Goal: Task Accomplishment & Management: Manage account settings

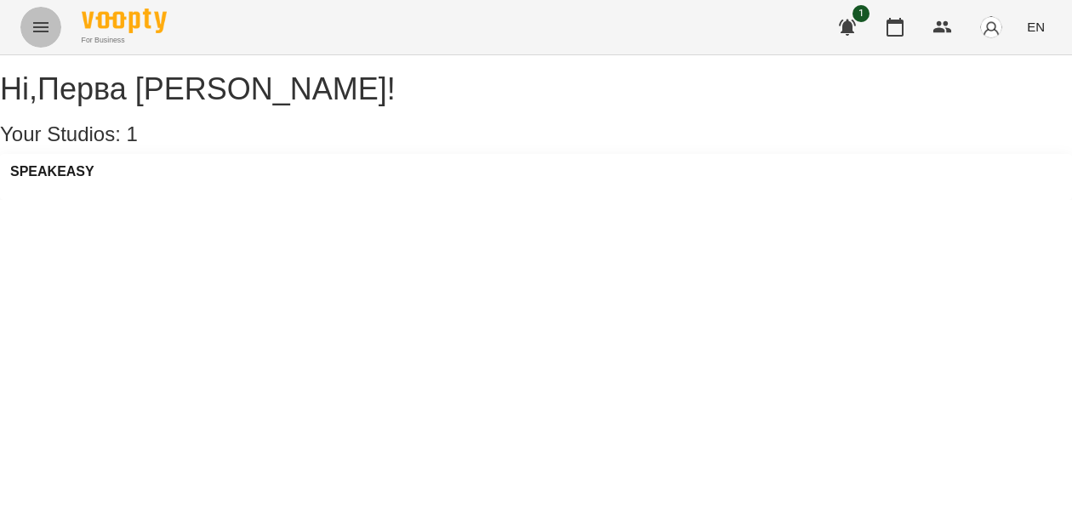
click at [41, 26] on icon "Menu" at bounding box center [40, 27] width 15 height 10
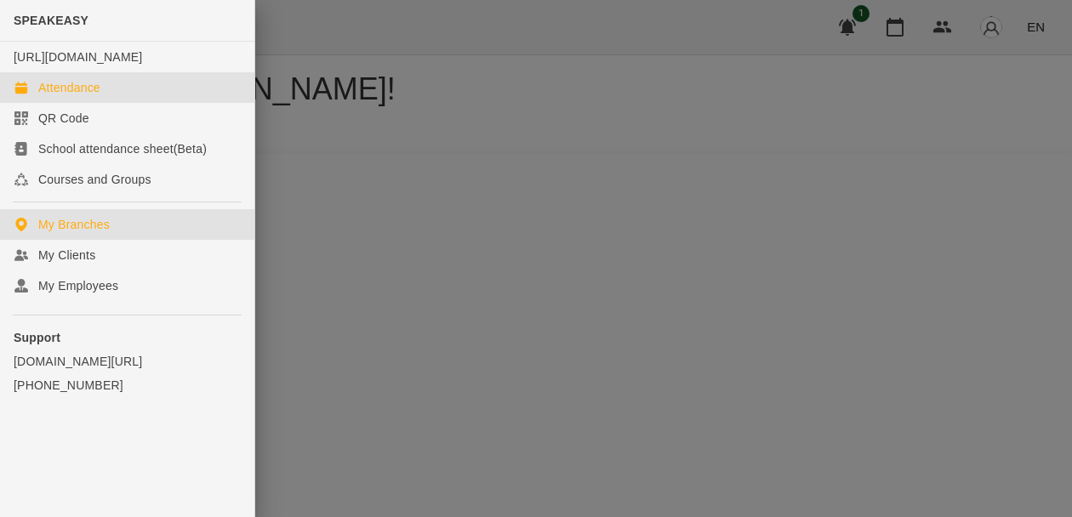
click at [100, 103] on link "Attendance" at bounding box center [127, 87] width 254 height 31
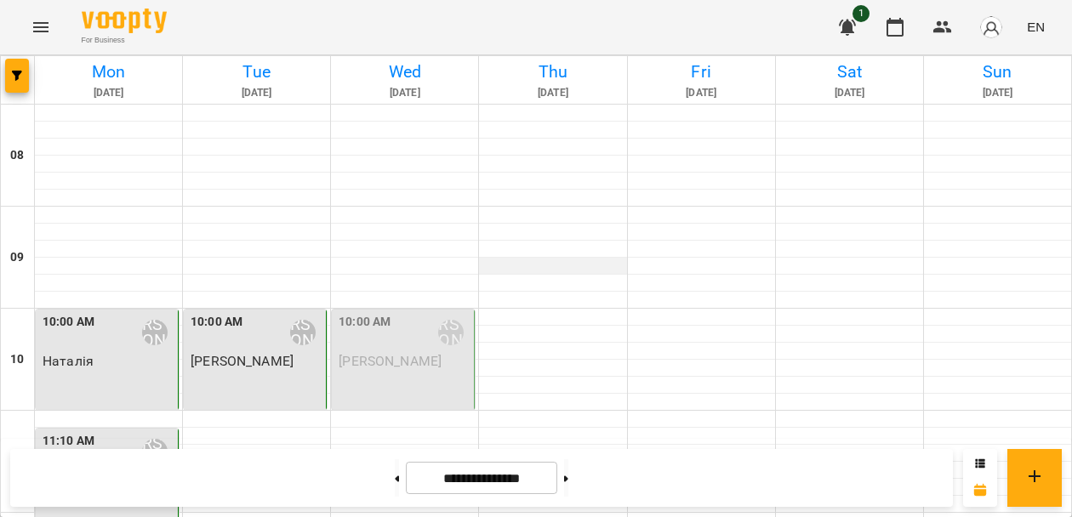
scroll to position [117, 0]
click at [401, 313] on div "10:00 AM [PERSON_NAME]" at bounding box center [405, 332] width 132 height 39
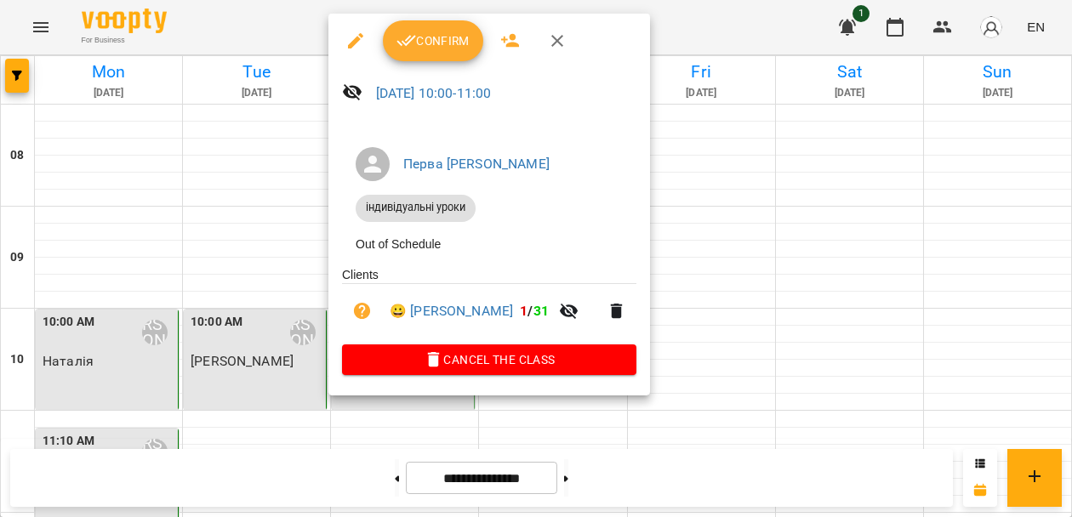
click at [765, 193] on div at bounding box center [536, 258] width 1072 height 517
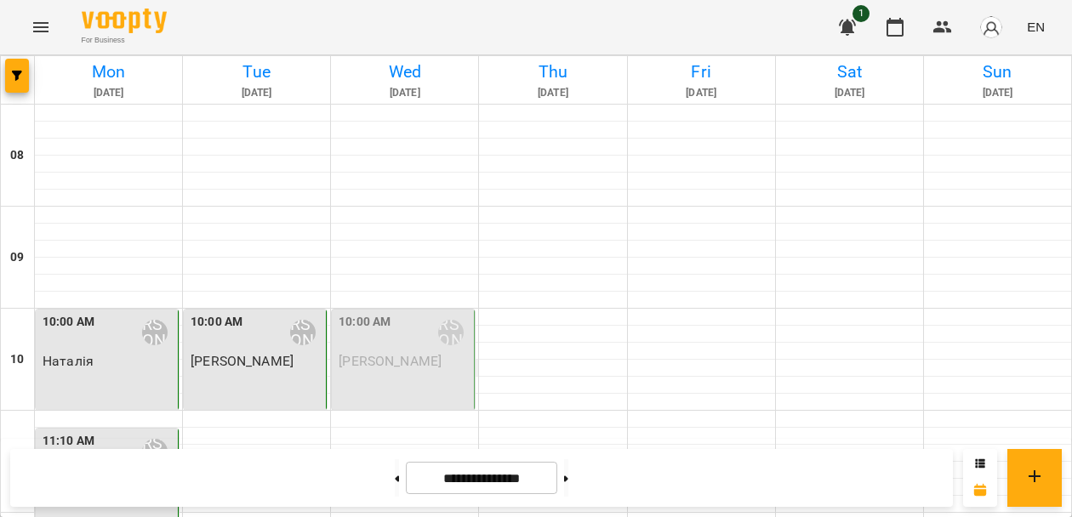
scroll to position [46, 0]
click at [382, 207] on div at bounding box center [404, 215] width 147 height 17
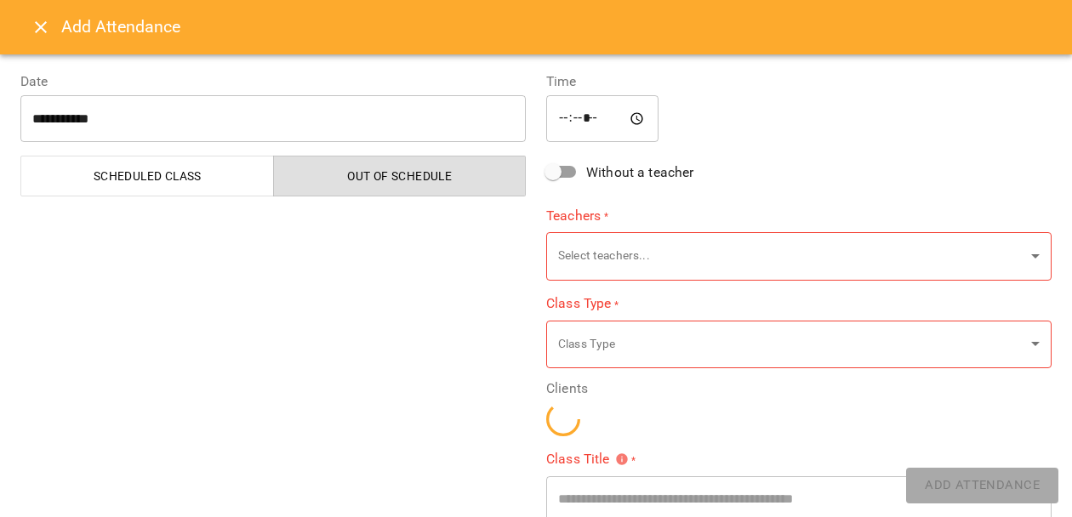
type input "**********"
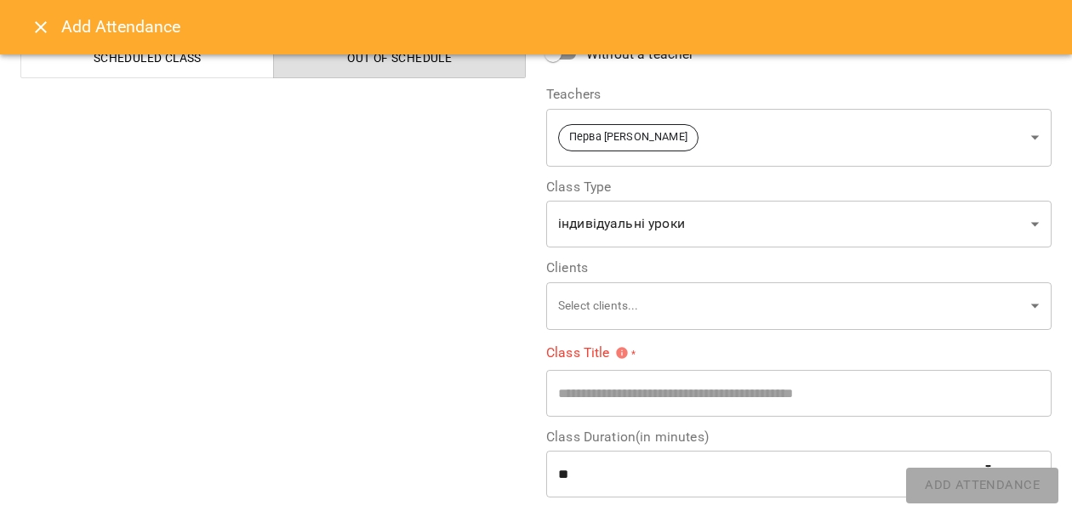
scroll to position [125, 0]
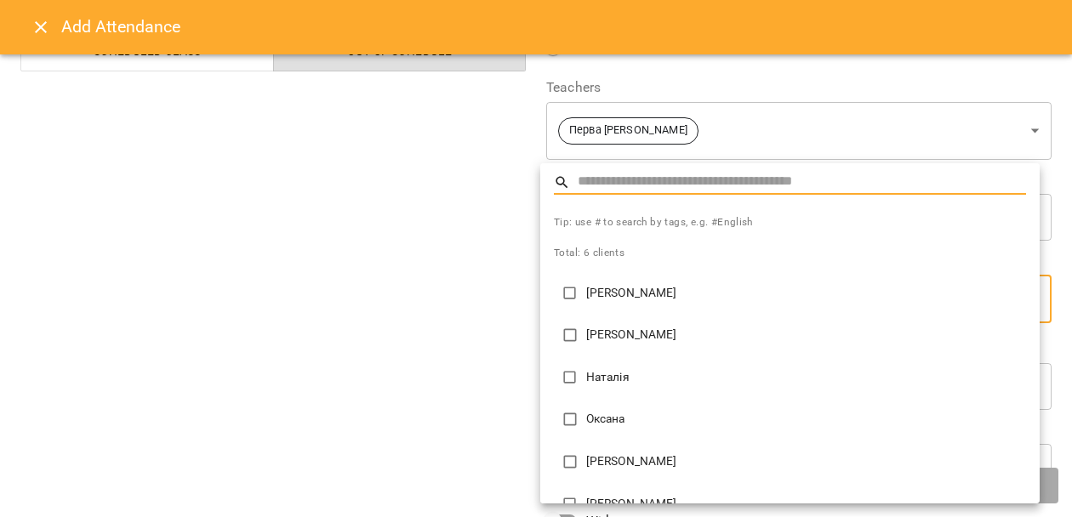
click at [599, 368] on li "Наталія" at bounding box center [789, 378] width 499 height 43
type input "**********"
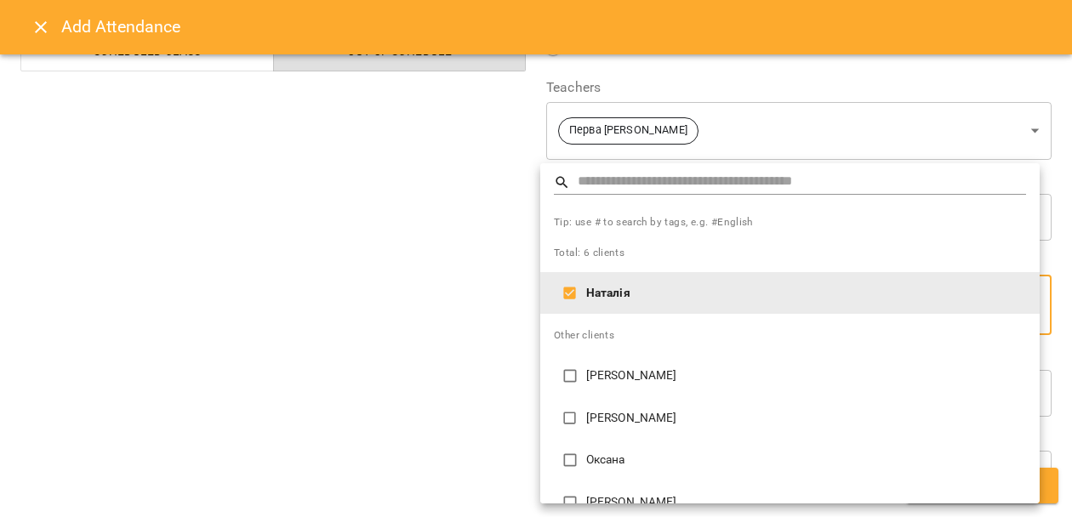
click at [503, 357] on div at bounding box center [536, 258] width 1072 height 517
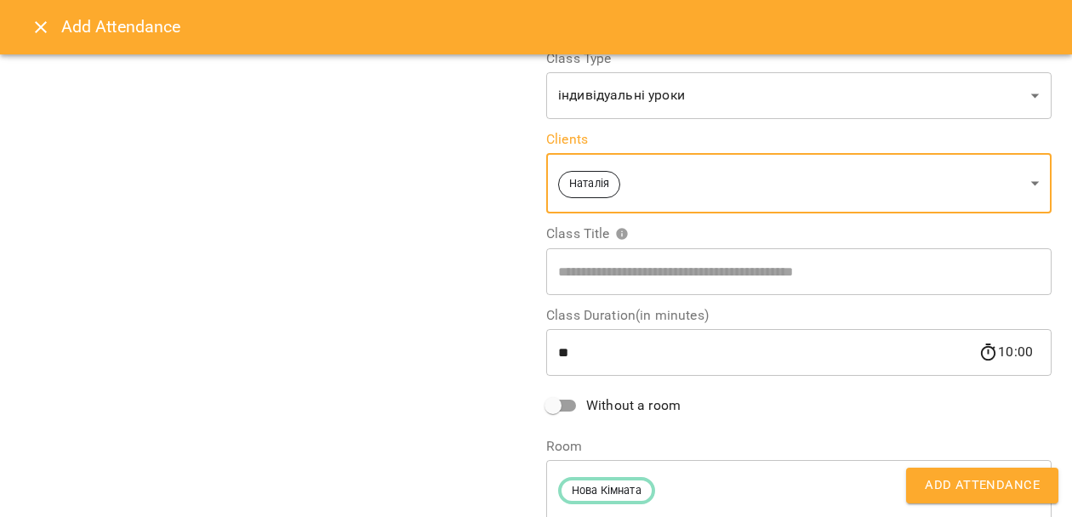
scroll to position [200, 0]
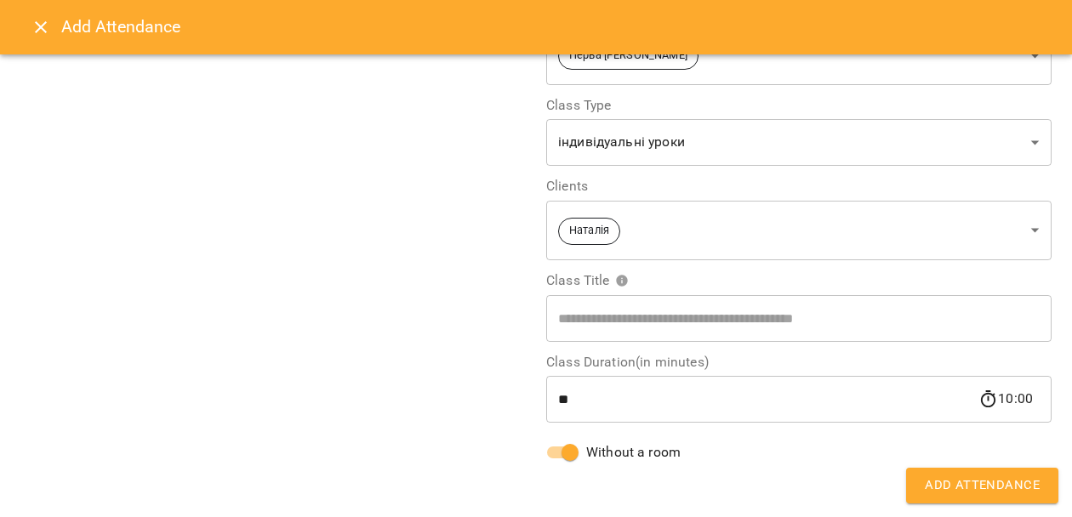
click at [943, 497] on button "Add Attendance" at bounding box center [982, 486] width 152 height 36
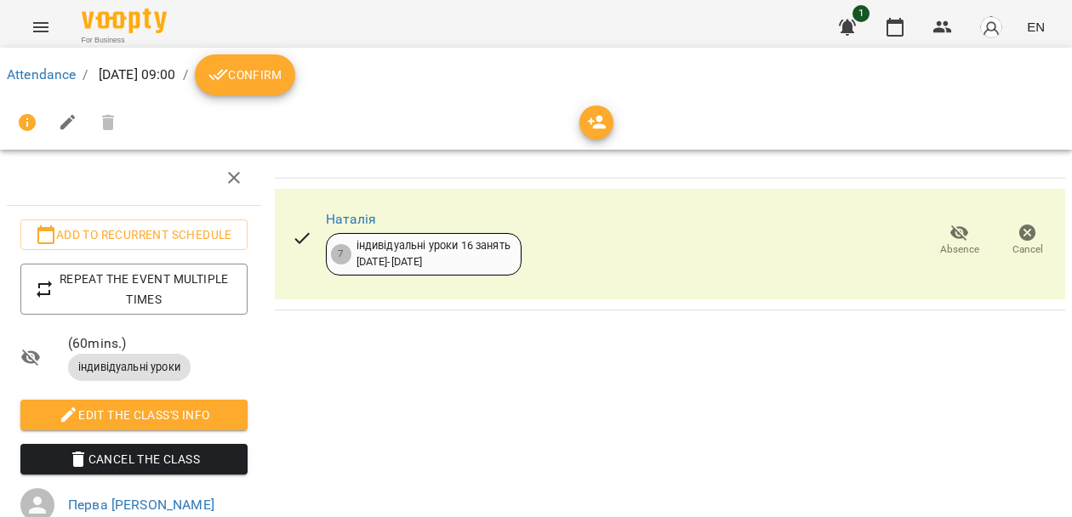
click at [49, 23] on icon "Menu" at bounding box center [41, 27] width 20 height 20
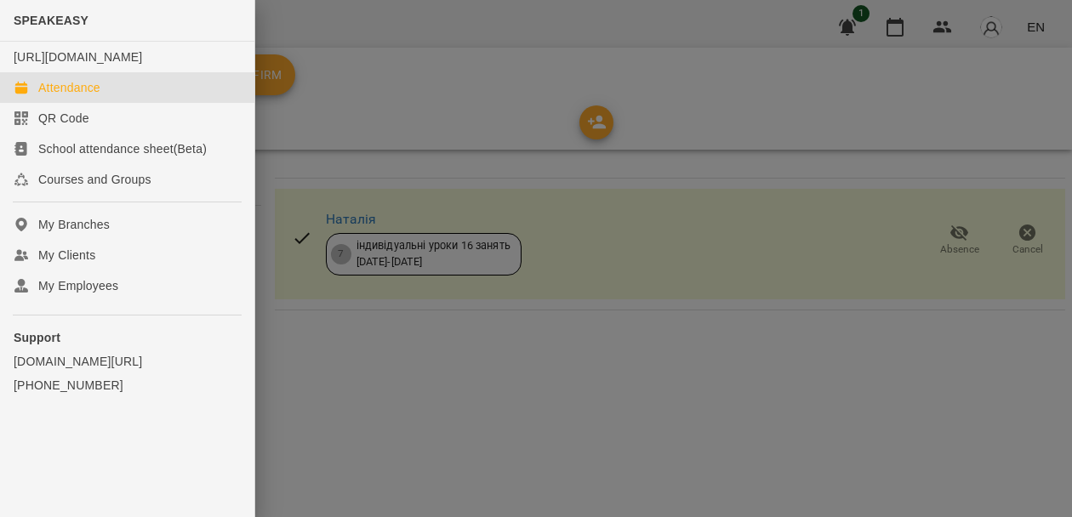
click at [74, 96] on div "Attendance" at bounding box center [69, 87] width 62 height 17
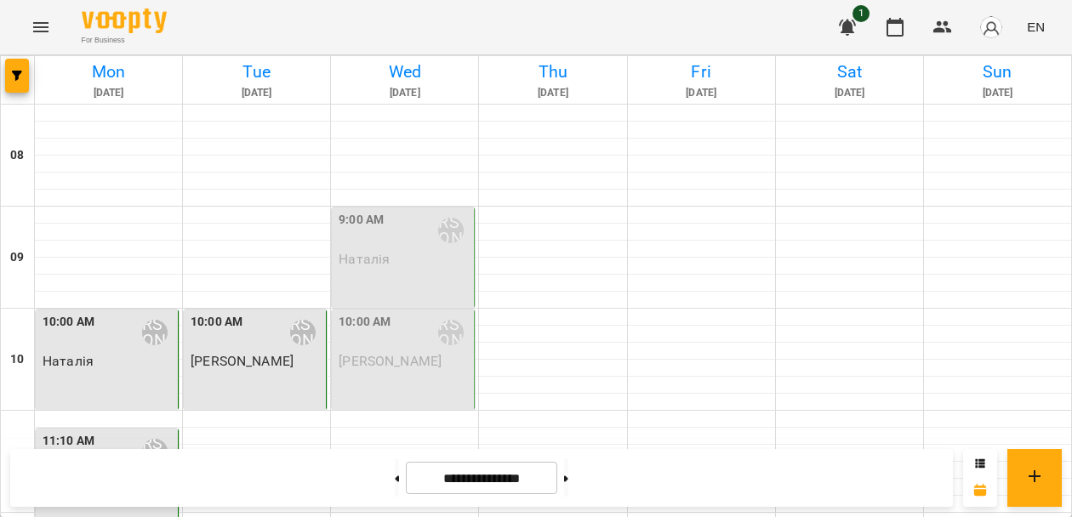
click at [46, 24] on icon "Menu" at bounding box center [41, 27] width 20 height 20
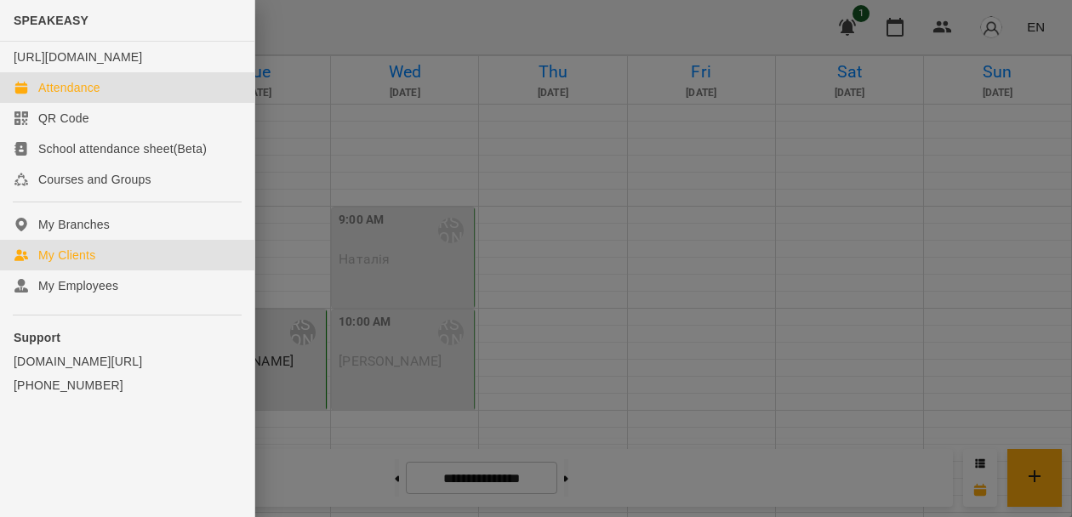
click at [83, 264] on div "My Clients" at bounding box center [66, 255] width 57 height 17
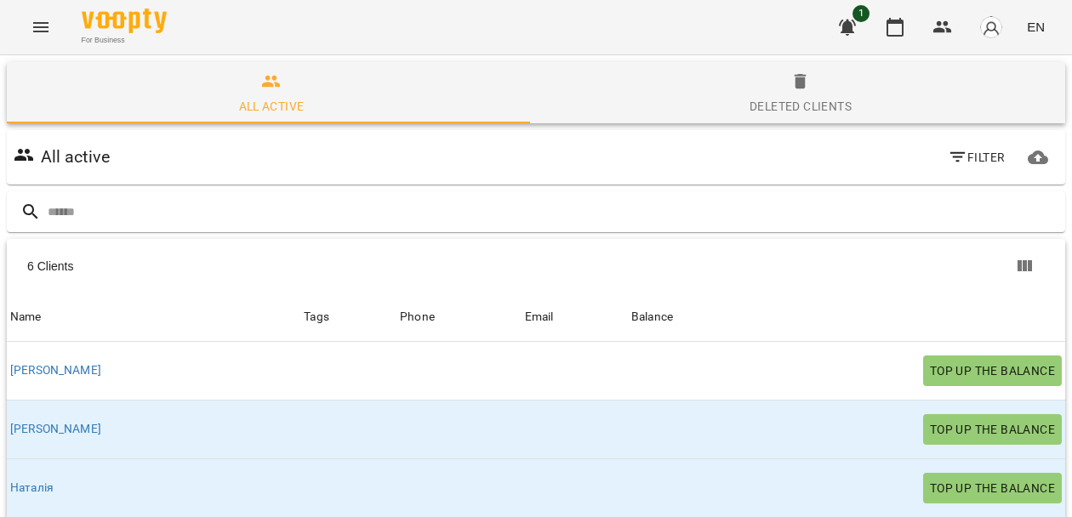
scroll to position [214, 0]
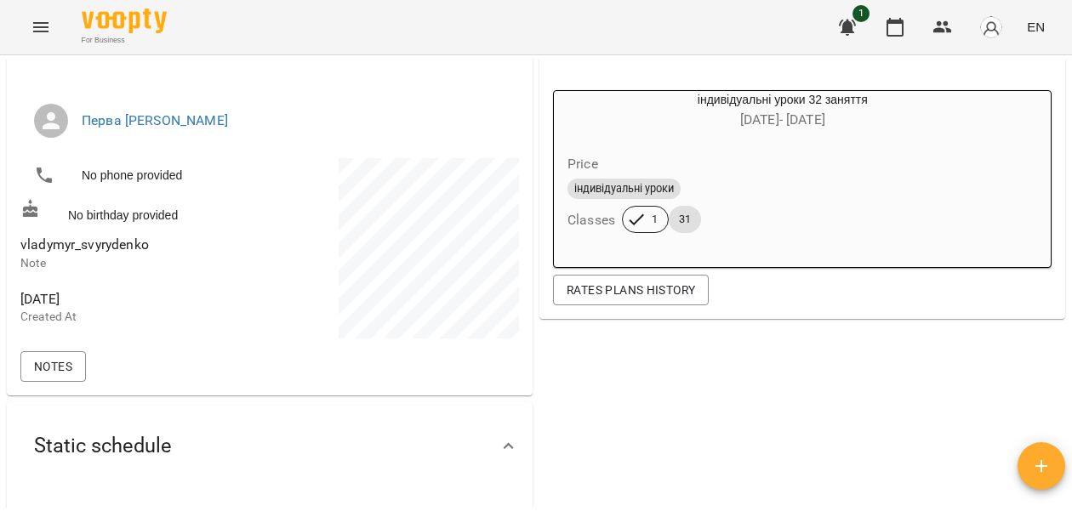
scroll to position [59, 0]
